Goal: Task Accomplishment & Management: Use online tool/utility

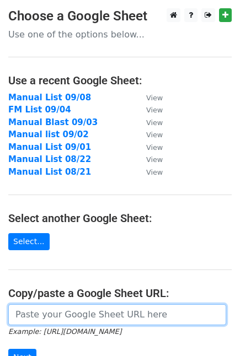
click at [63, 316] on input "url" at bounding box center [117, 314] width 218 height 21
paste input "https://docs.google.com/spreadsheets/d/1WhxclLVEBbn0V5oryvbssT424ts1dnrtYIR29n9…"
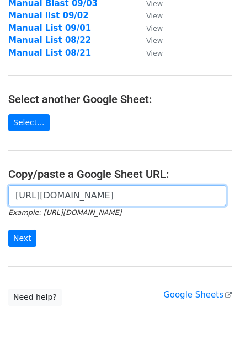
scroll to position [122, 0]
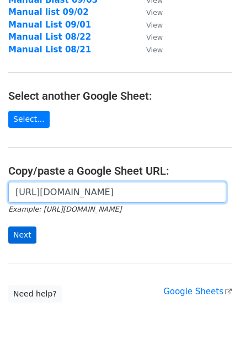
type input "https://docs.google.com/spreadsheets/d/1WhxclLVEBbn0V5oryvbssT424ts1dnrtYIR29n9…"
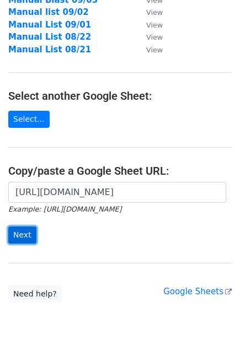
scroll to position [0, 0]
click at [24, 238] on input "Next" at bounding box center [22, 235] width 28 height 17
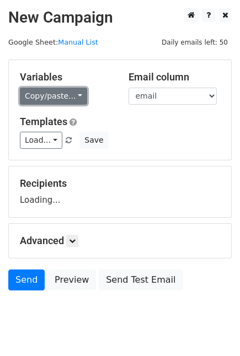
click at [72, 94] on link "Copy/paste..." at bounding box center [53, 96] width 67 height 17
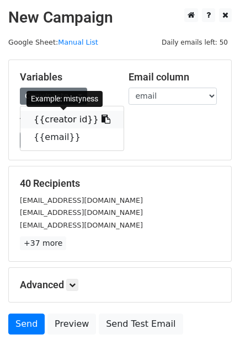
click at [50, 122] on link "{{creator id}}" at bounding box center [71, 120] width 103 height 18
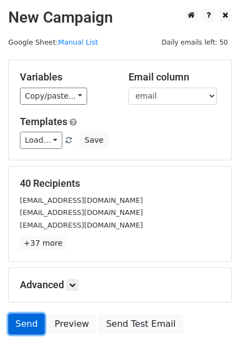
click at [25, 321] on link "Send" at bounding box center [26, 324] width 36 height 21
